Goal: Check status: Check status

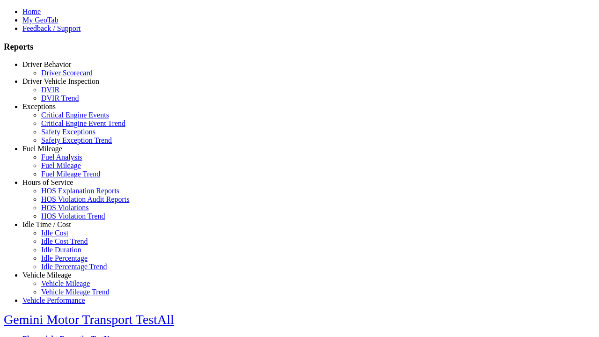
click at [54, 68] on link "Driver Behavior" at bounding box center [46, 64] width 49 height 8
click at [61, 77] on link "Driver Scorecard" at bounding box center [67, 73] width 52 height 8
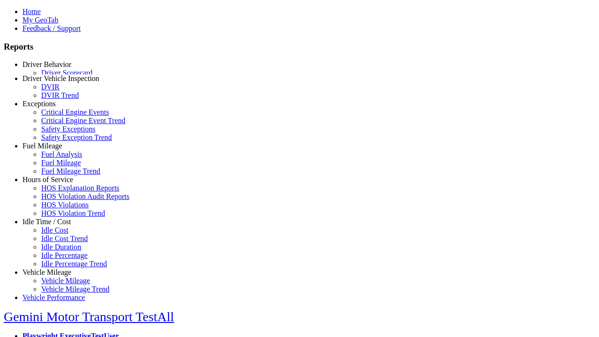
select select "**"
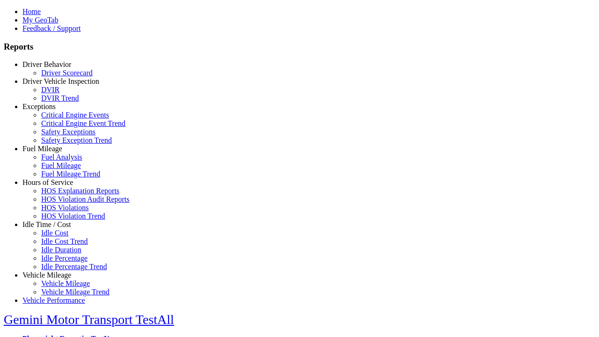
type input "*********"
